Goal: Transaction & Acquisition: Purchase product/service

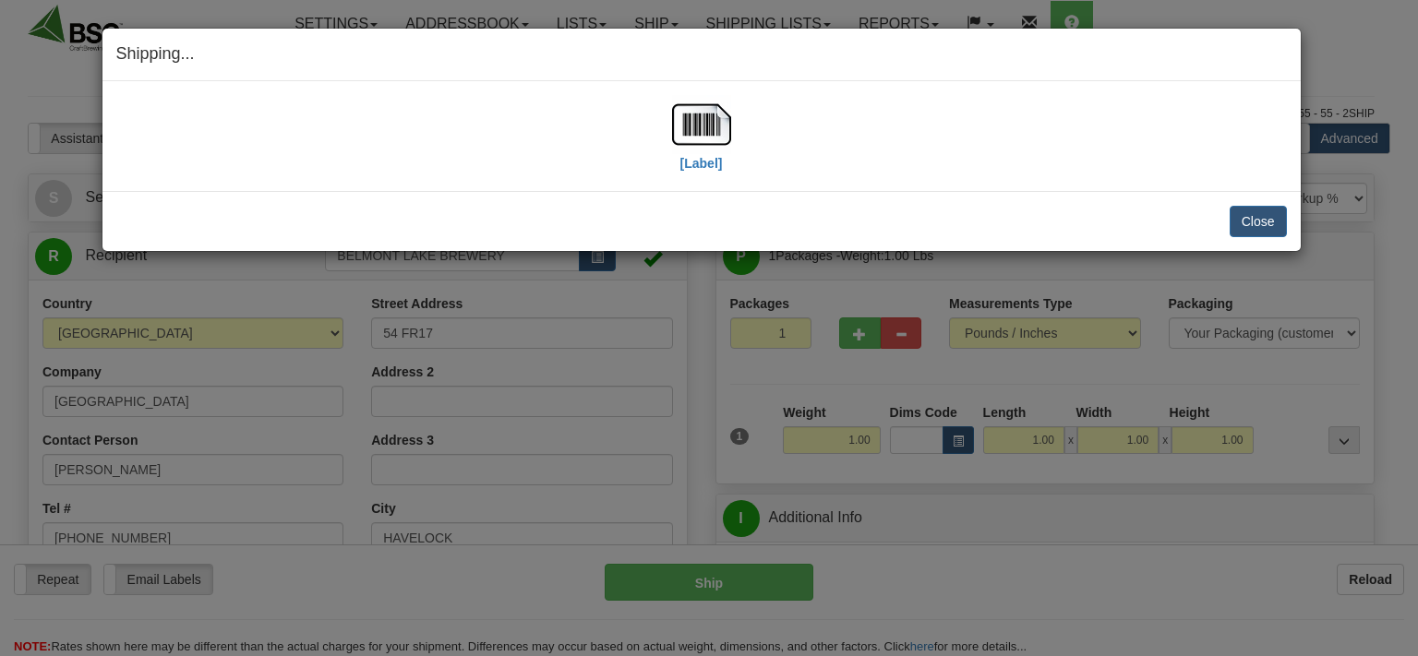
select select "0"
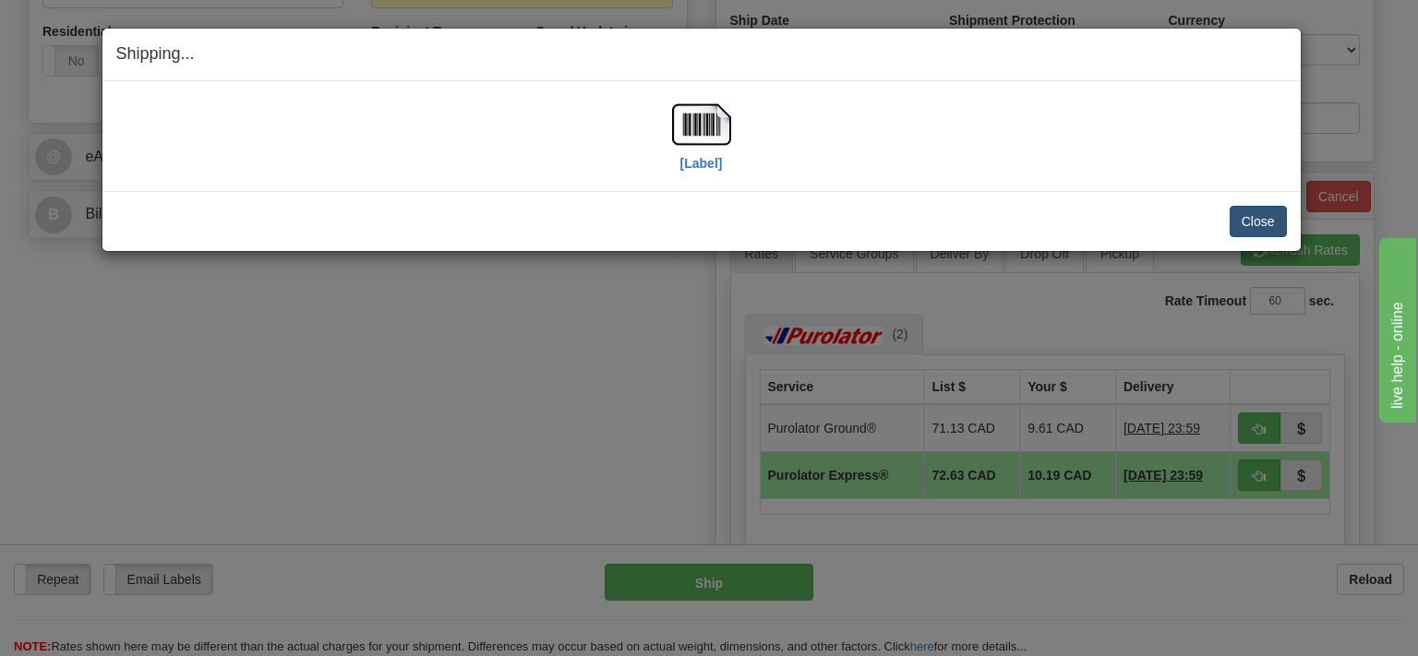
scroll to position [682, 0]
click at [1272, 220] on button "Close" at bounding box center [1258, 221] width 57 height 31
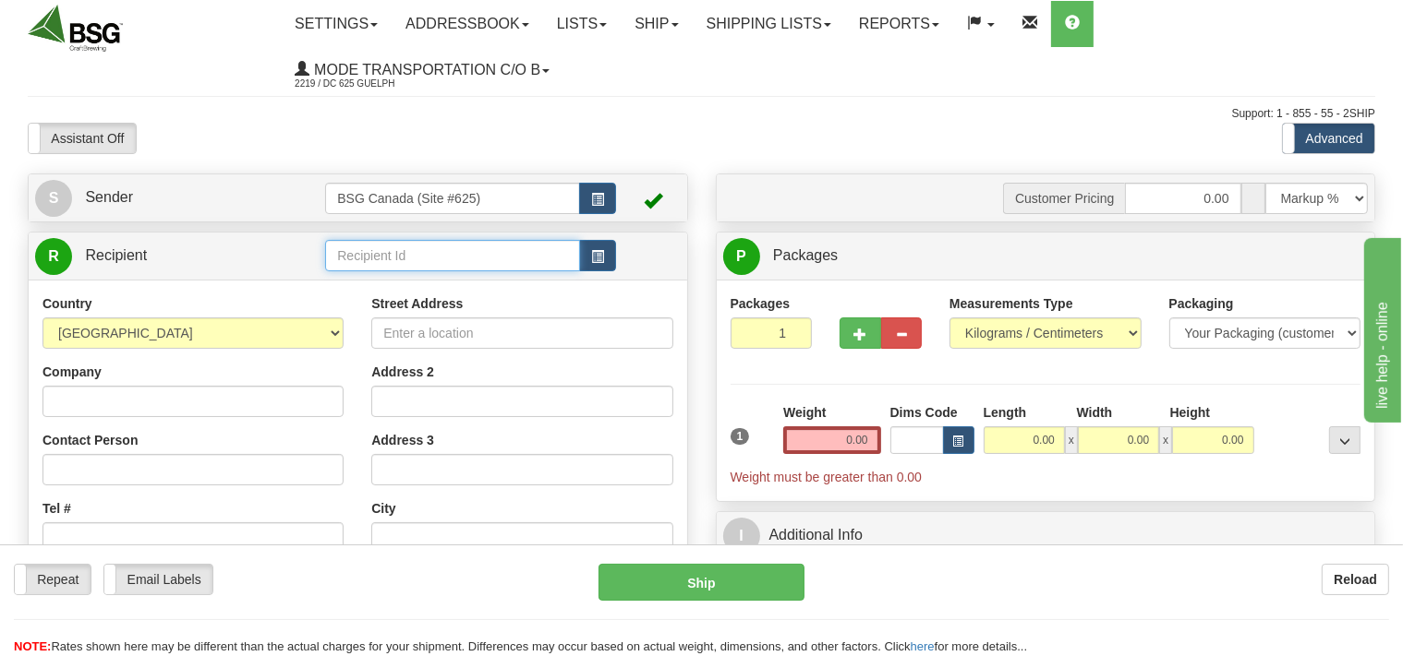
click at [401, 256] on input "text" at bounding box center [452, 255] width 254 height 31
click at [405, 291] on div "A-FRAME BREWING CO" at bounding box center [449, 285] width 236 height 20
type input "A-FRAME BREWING CO"
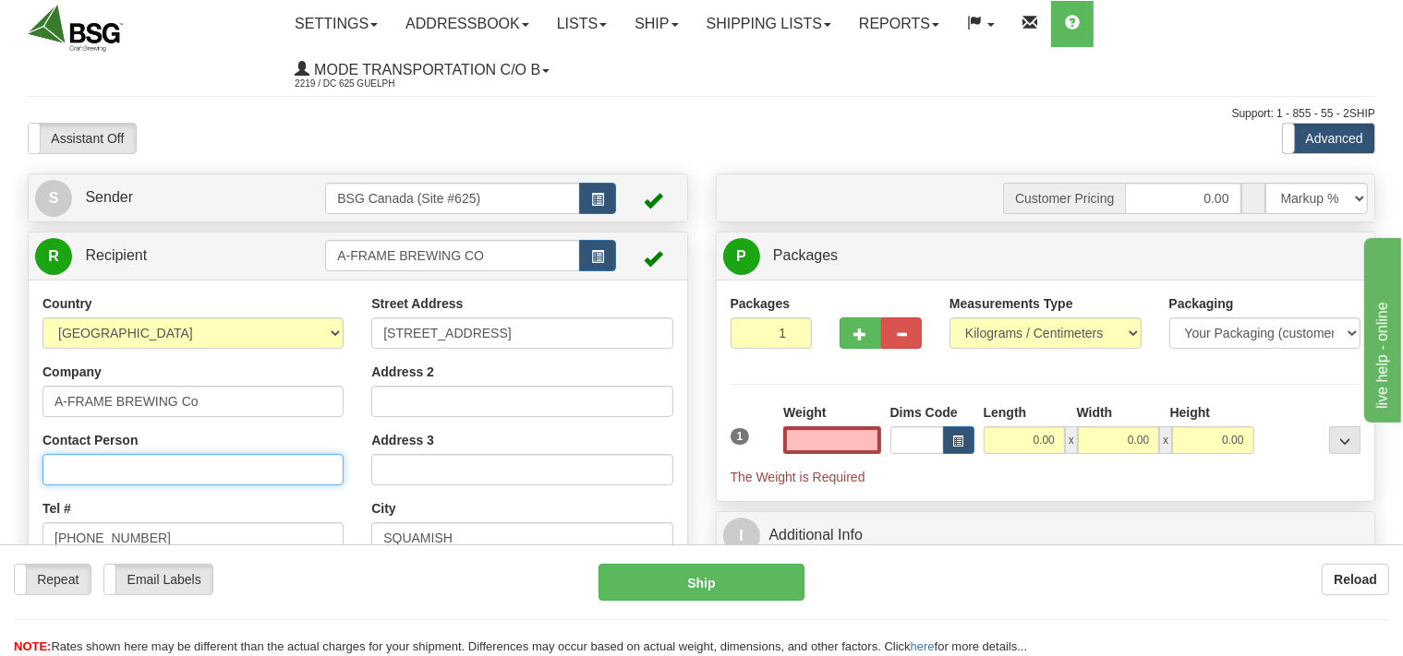
type input "0.00"
click at [204, 464] on input "Contact Person" at bounding box center [192, 469] width 301 height 31
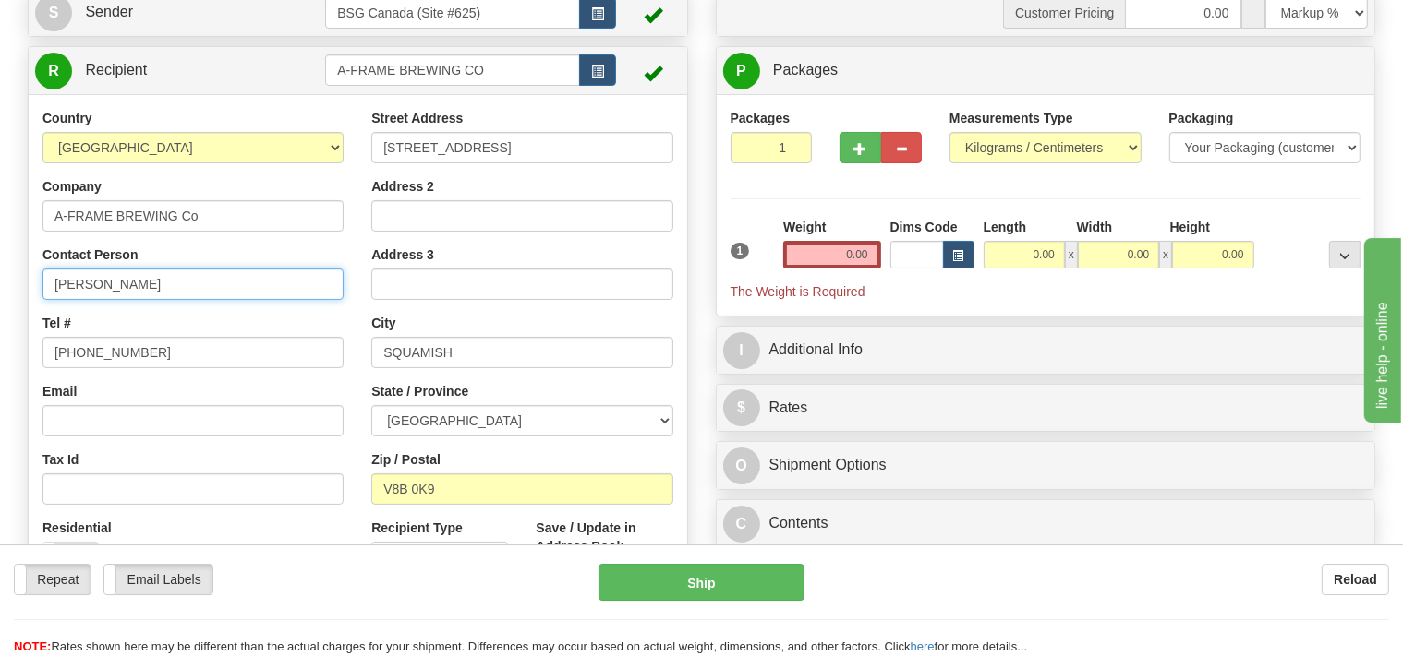
scroll to position [187, 0]
type input "[PERSON_NAME]"
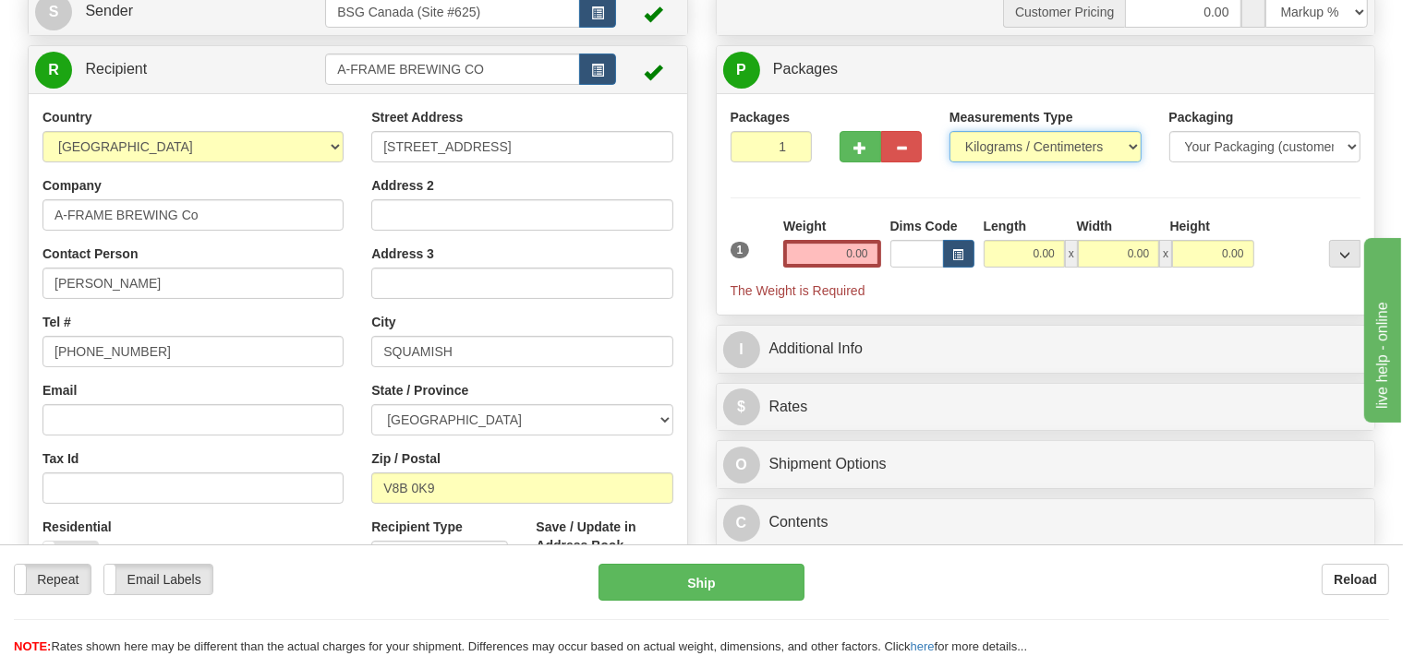
click at [949, 131] on select "Pounds / Inches Kilograms / Centimeters" at bounding box center [1045, 146] width 192 height 31
select select "0"
click option "Pounds / Inches" at bounding box center [0, 0] width 0 height 0
click at [837, 249] on input "0.00" at bounding box center [831, 254] width 97 height 28
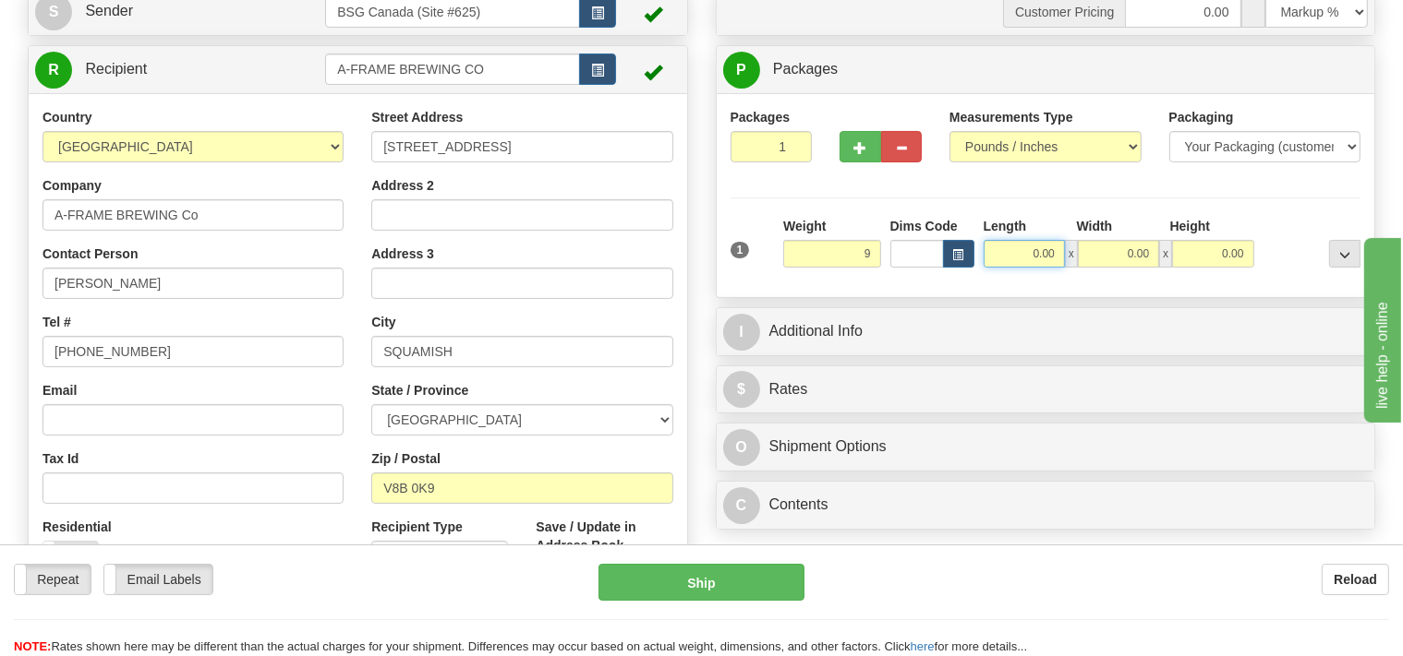
type input "9.00"
click at [995, 257] on input "0.00" at bounding box center [1023, 254] width 81 height 28
type input "12.00"
click at [1104, 253] on input "0.00" at bounding box center [1117, 254] width 81 height 28
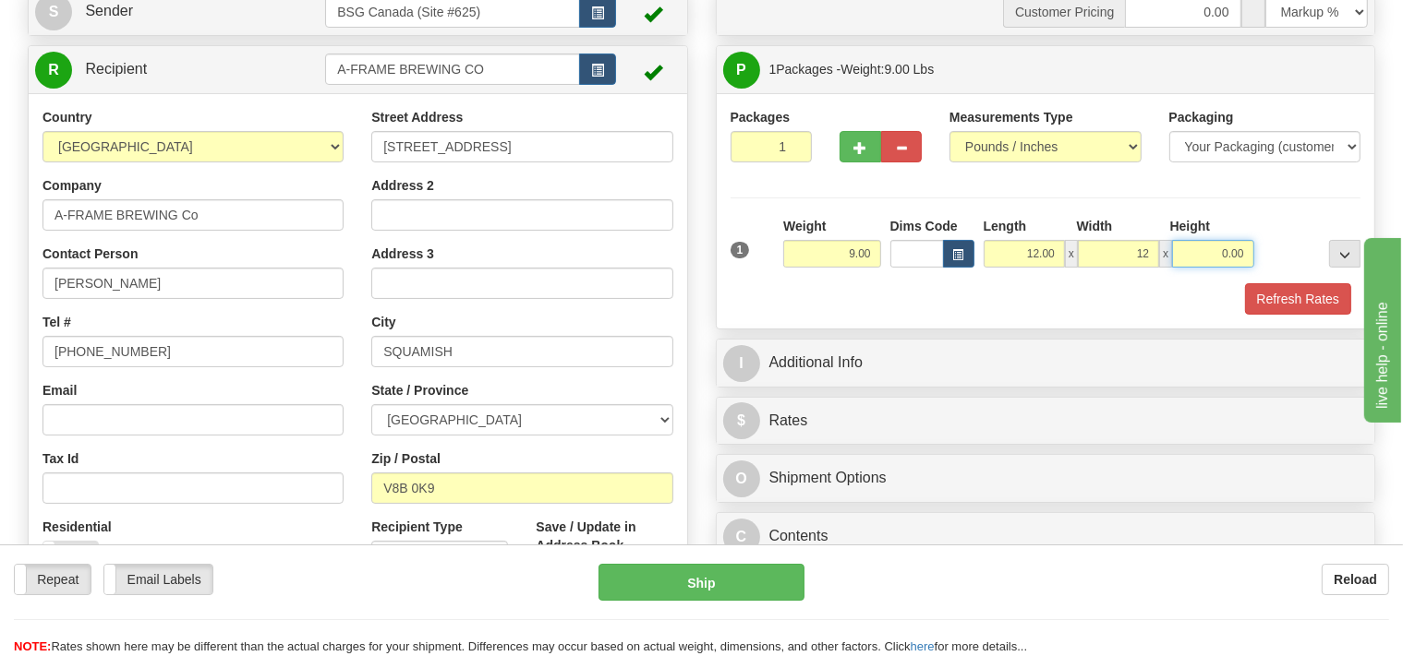
type input "12.00"
click at [1201, 254] on input "0.00" at bounding box center [1212, 254] width 81 height 28
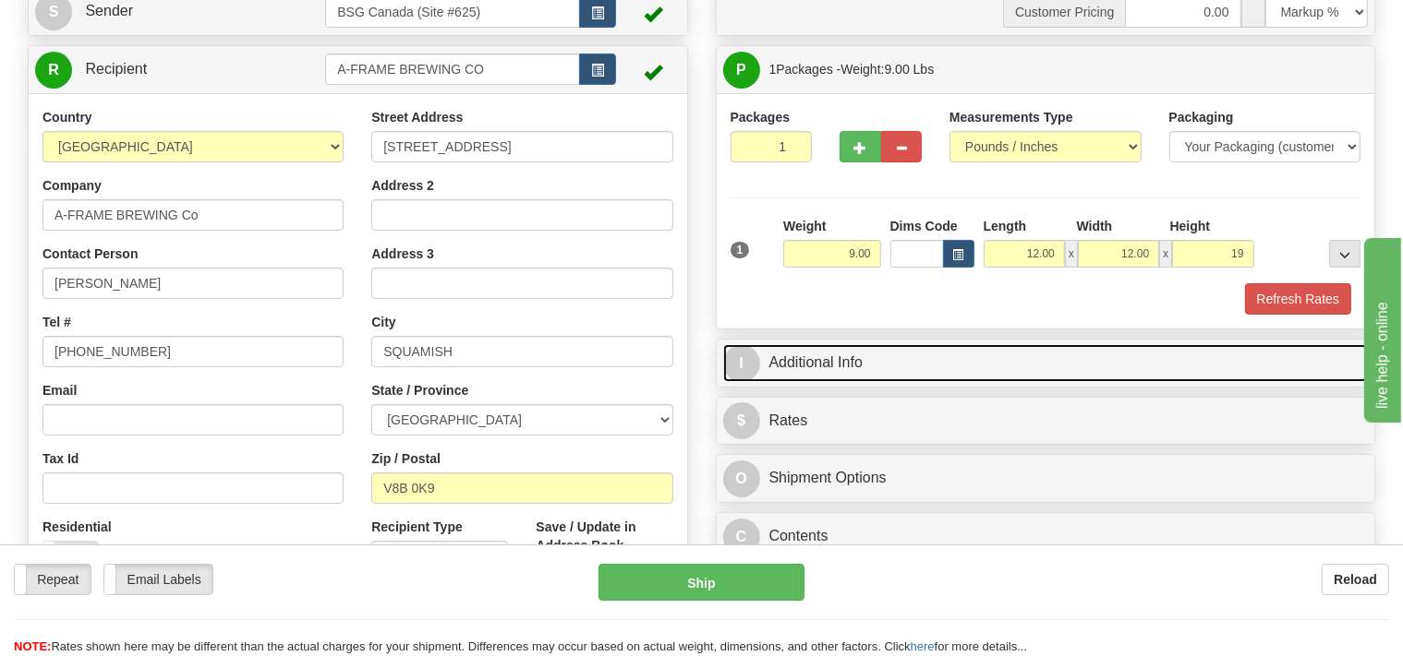
type input "19.00"
click at [1005, 364] on link "I Additional Info" at bounding box center [1045, 363] width 645 height 38
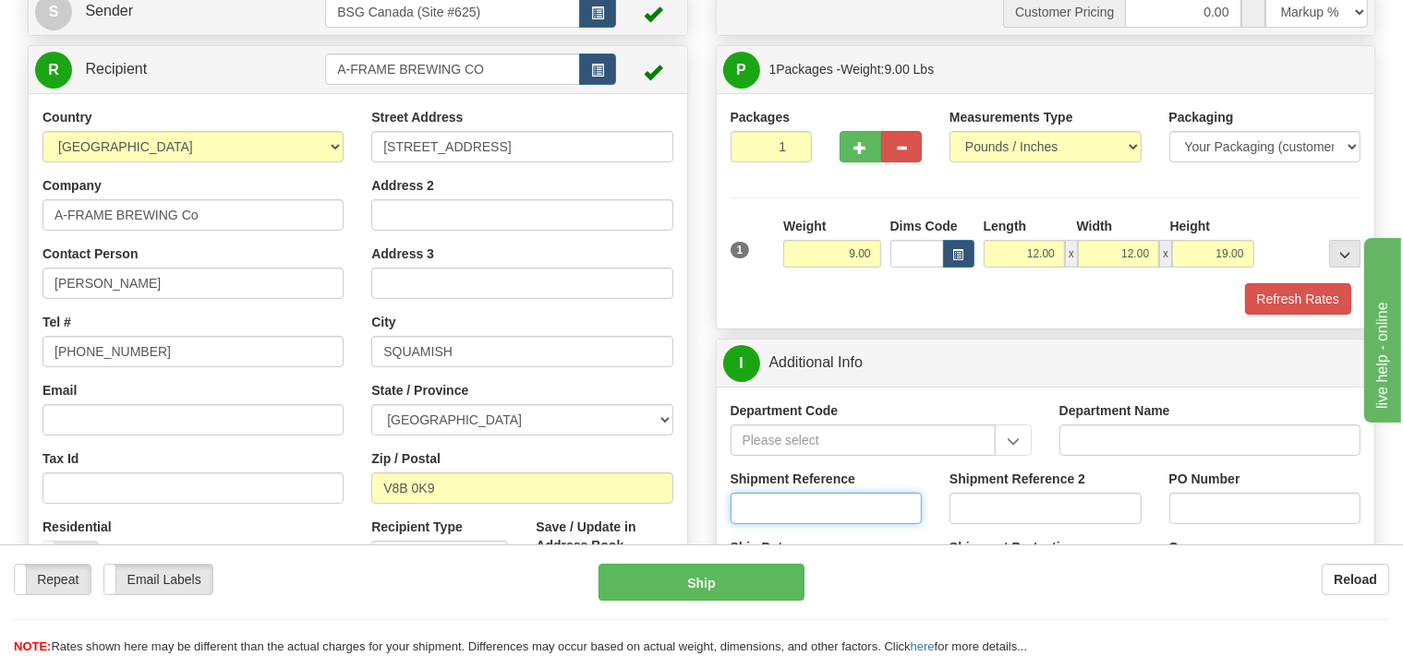
click at [824, 500] on input "Shipment Reference" at bounding box center [826, 508] width 192 height 31
type input "SO170-147166"
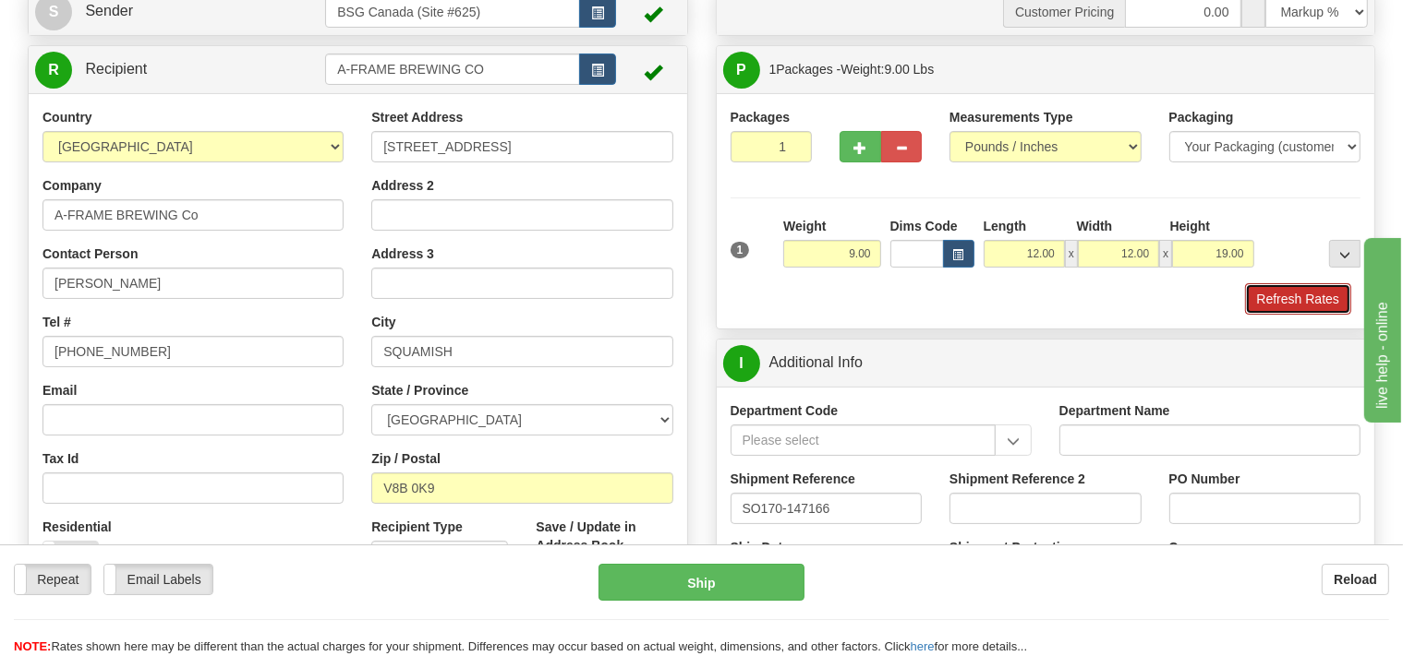
click at [1251, 308] on button "Refresh Rates" at bounding box center [1298, 298] width 106 height 31
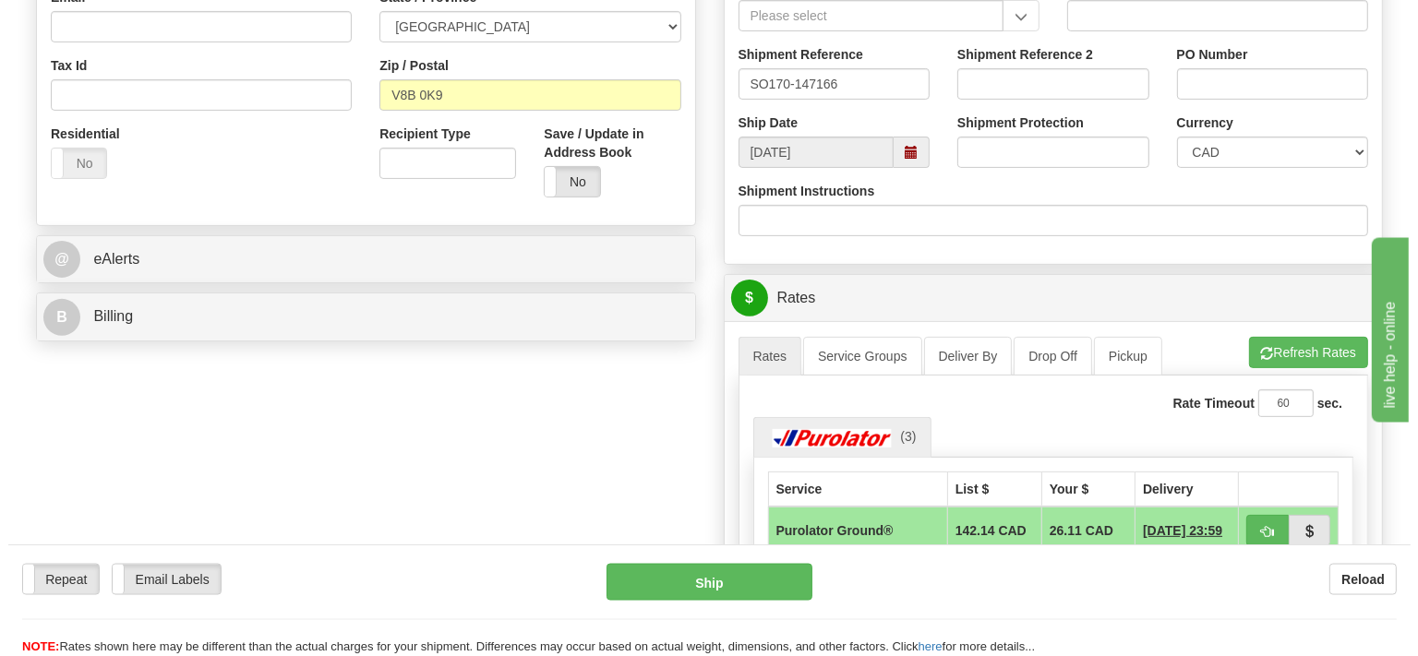
scroll to position [587, 0]
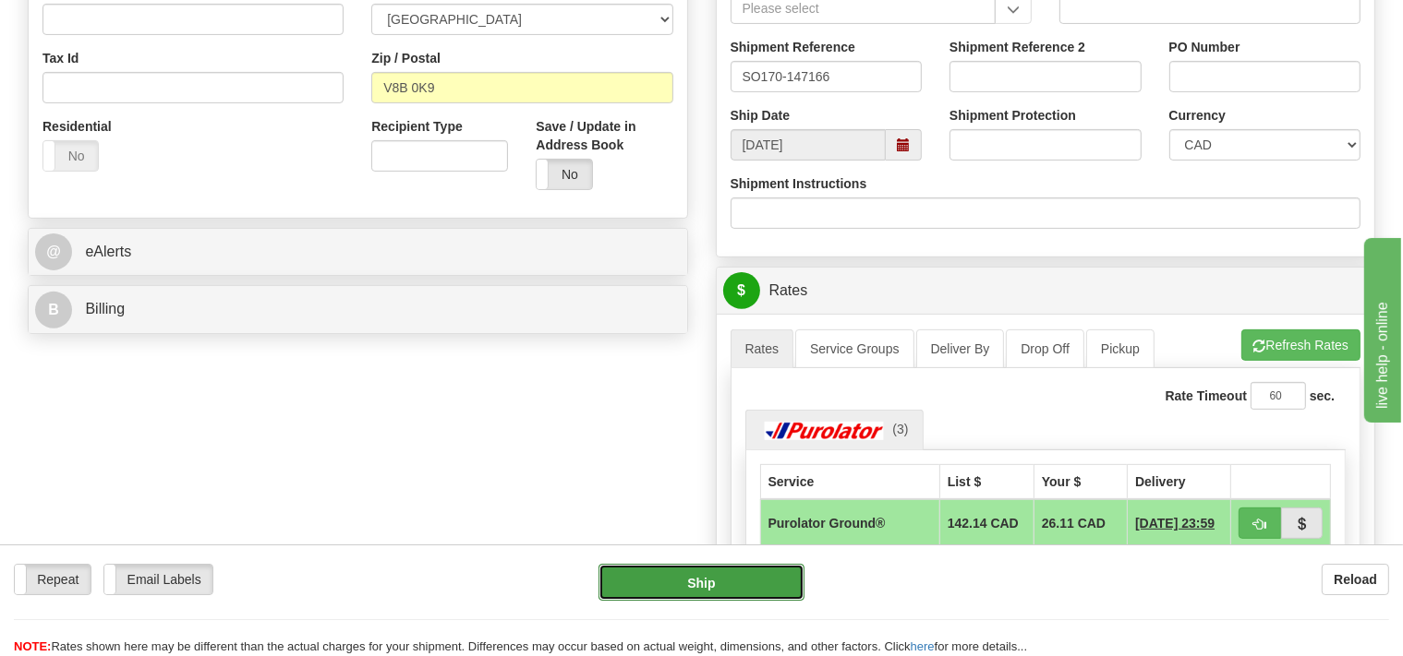
click at [731, 591] on button "Ship" at bounding box center [701, 582] width 206 height 37
type input "260"
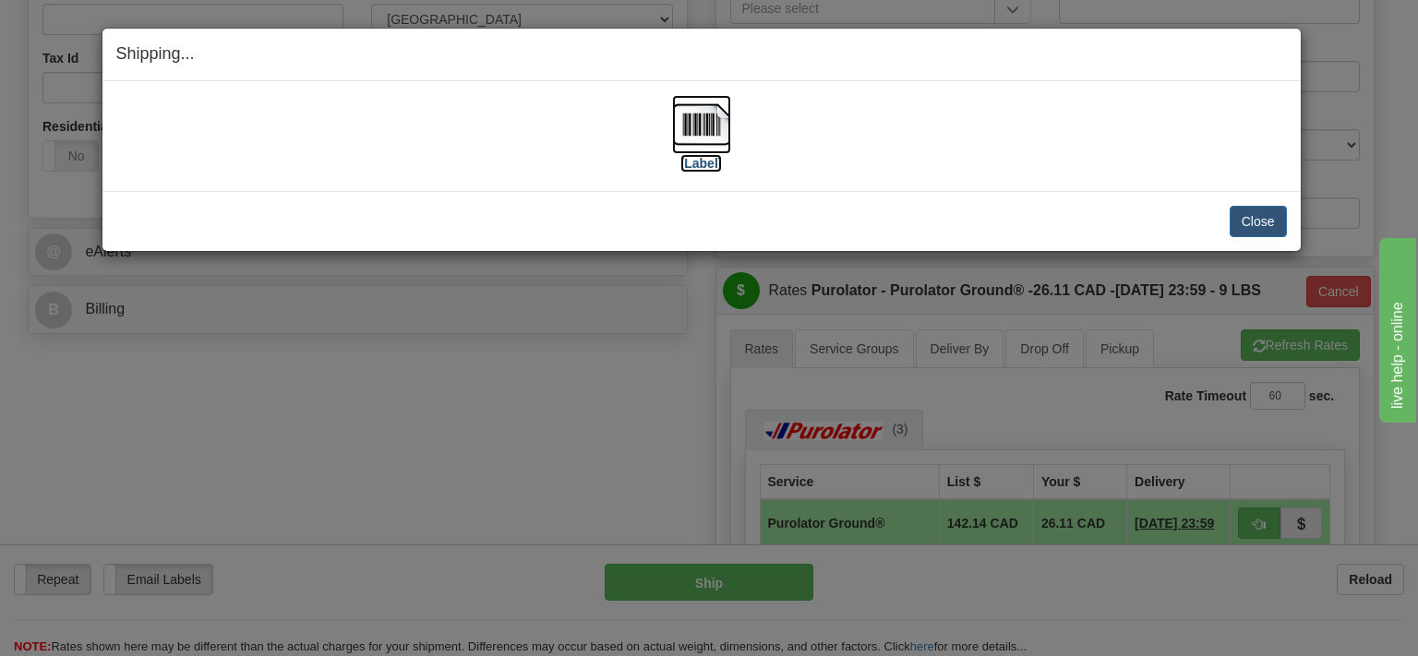
click at [711, 135] on img at bounding box center [701, 124] width 59 height 59
